Goal: Information Seeking & Learning: Learn about a topic

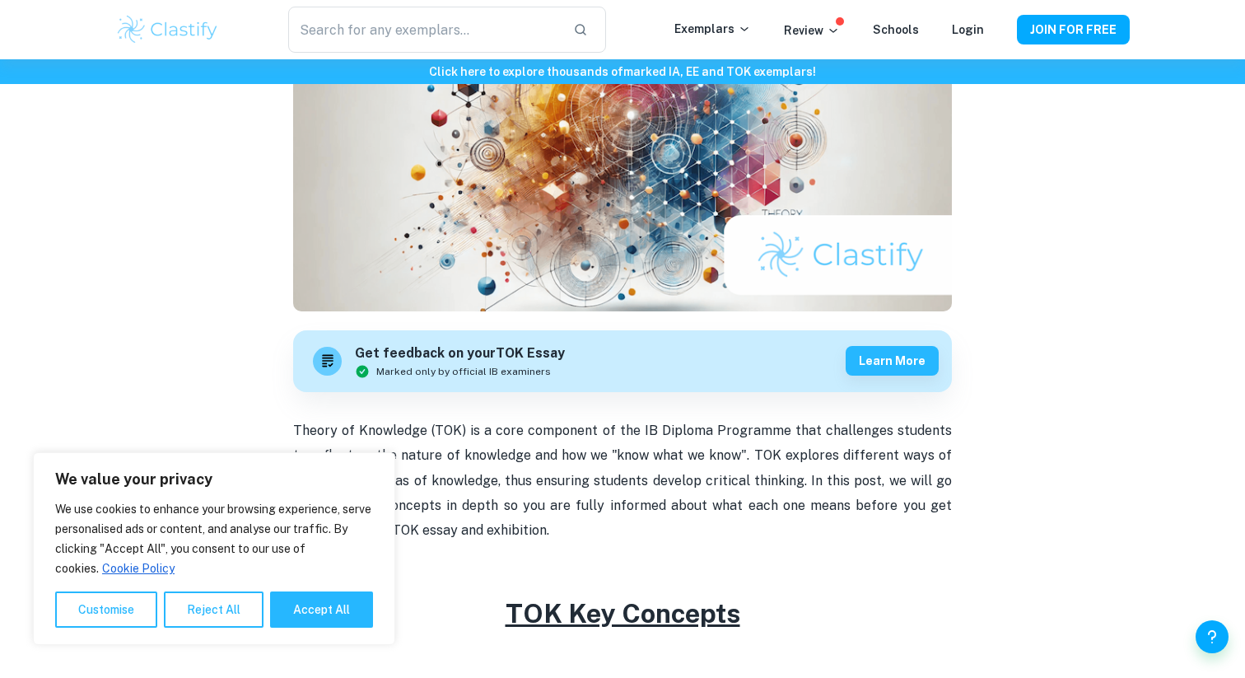
scroll to position [255, 0]
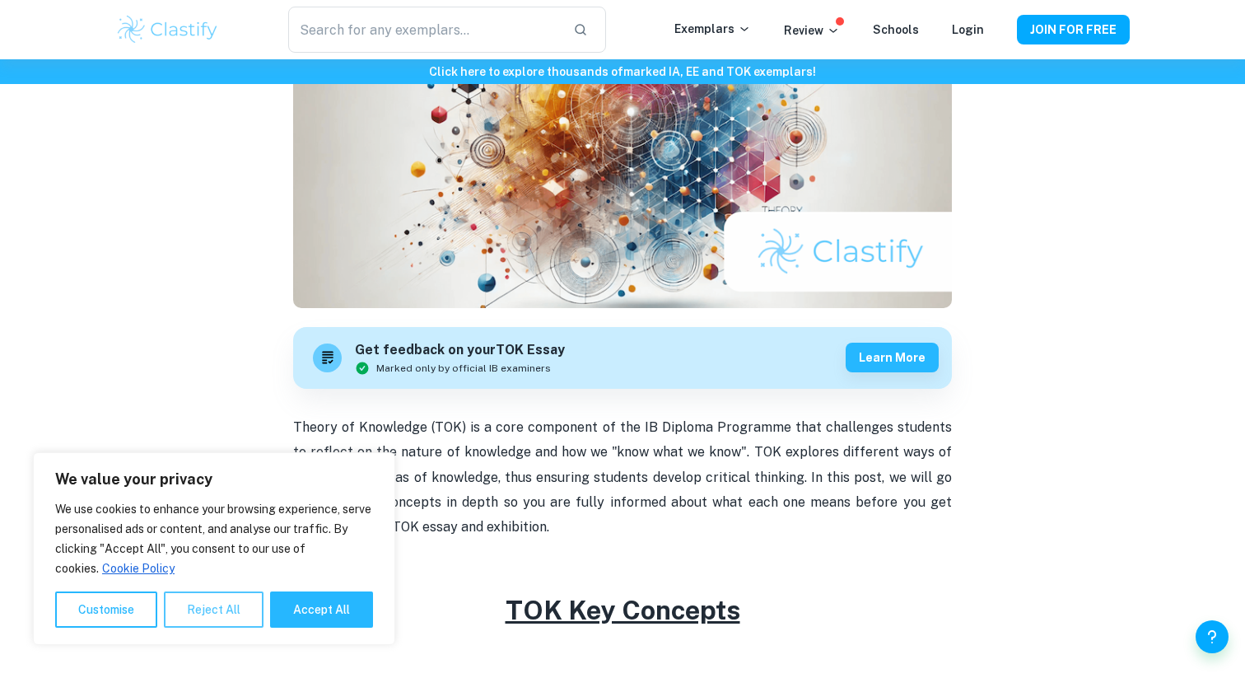
click at [191, 610] on button "Reject All" at bounding box center [214, 609] width 100 height 36
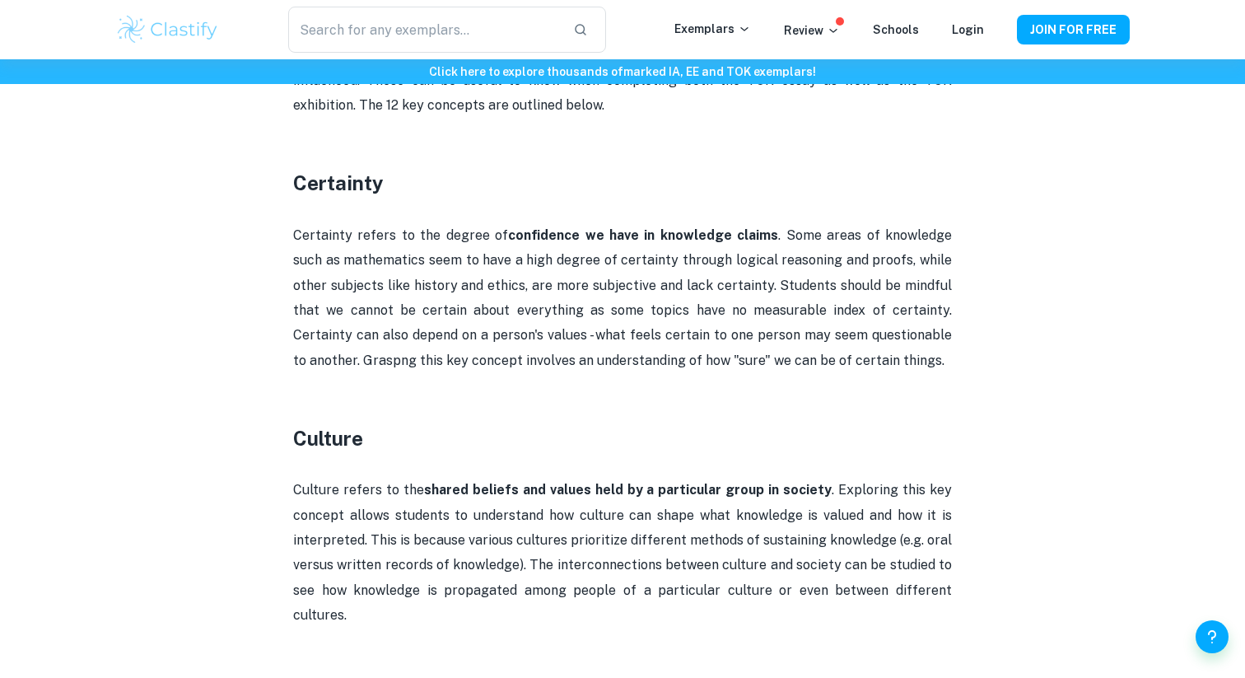
scroll to position [894, 0]
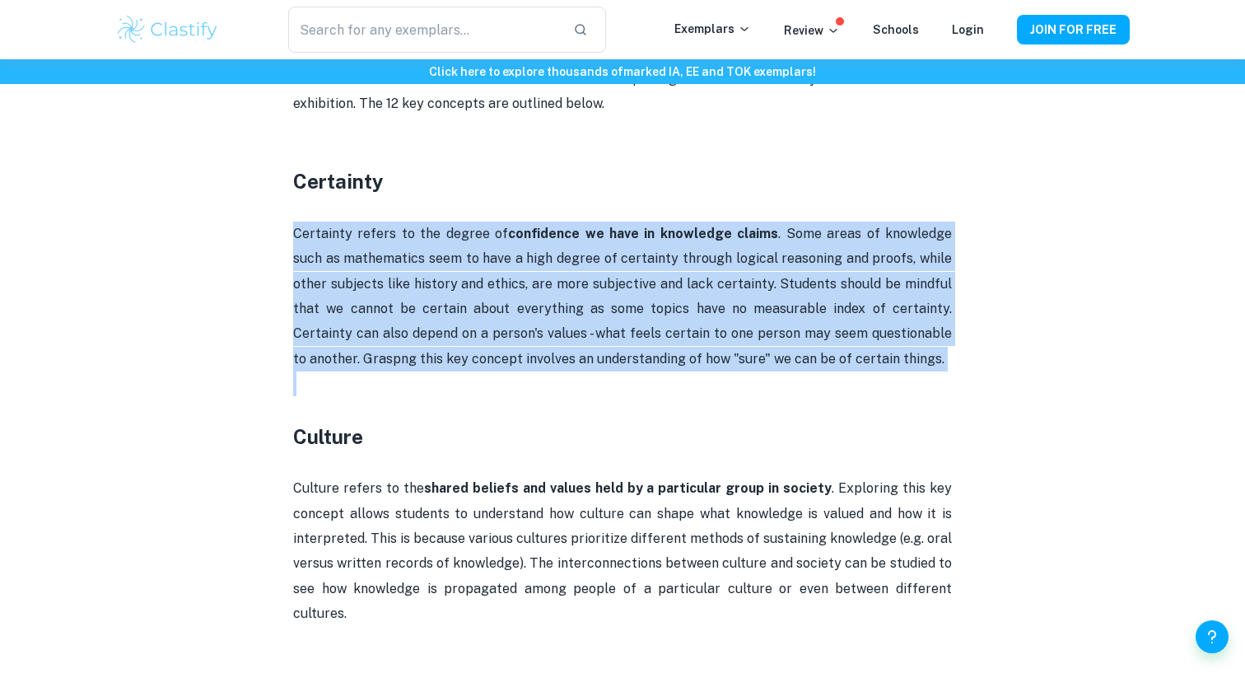
drag, startPoint x: 296, startPoint y: 233, endPoint x: 1142, endPoint y: 373, distance: 858.3
copy div "Certainty refers to the degree of confidence we have in knowledge claims . Some…"
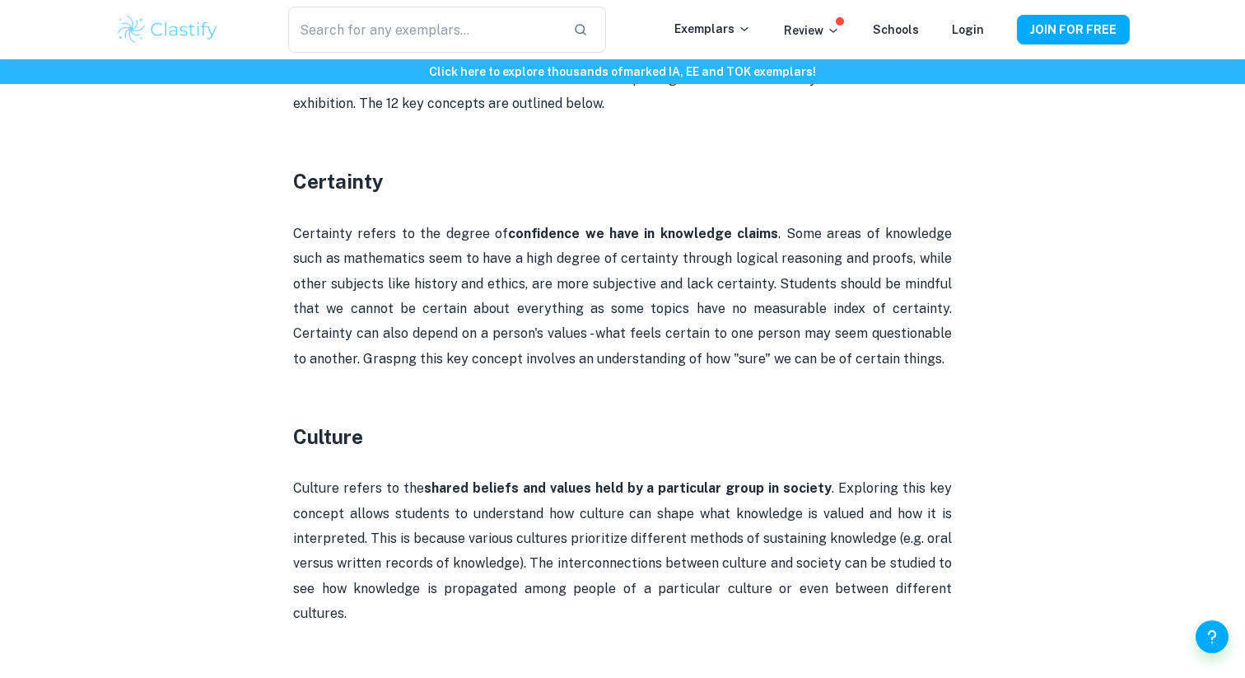
click at [937, 236] on p "Certainty refers to the degree of confidence we have in knowledge claims . Some…" at bounding box center [622, 297] width 659 height 150
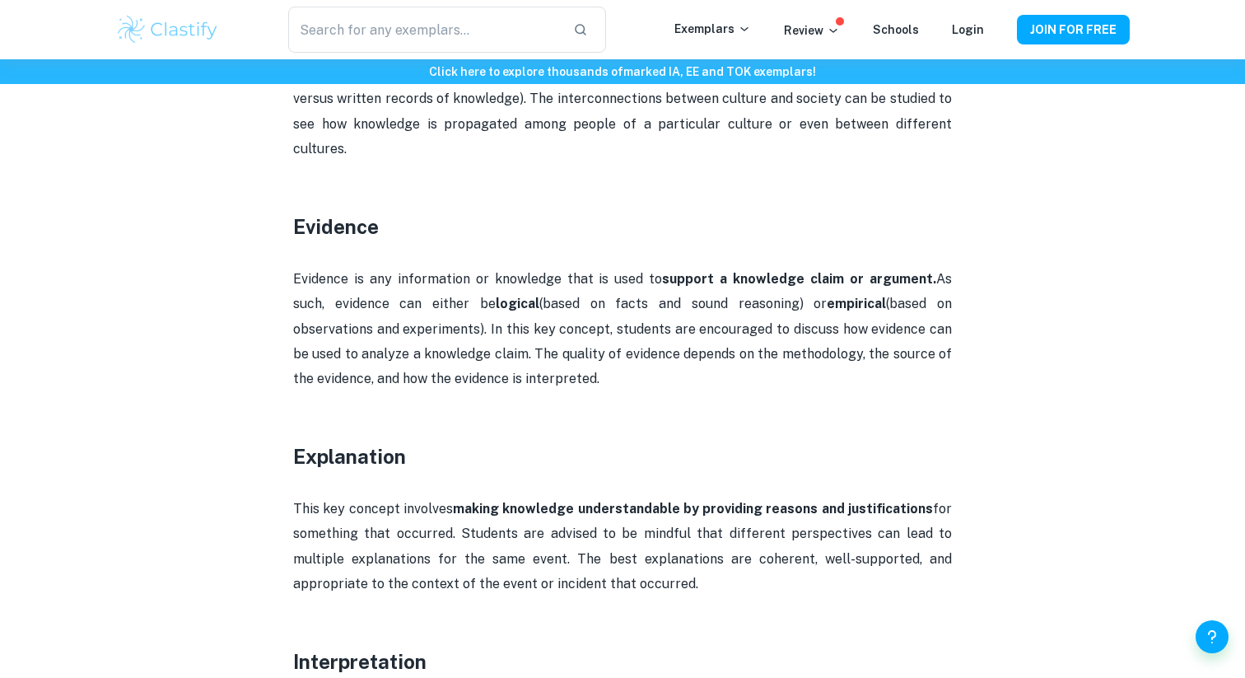
scroll to position [1360, 0]
